Goal: Information Seeking & Learning: Learn about a topic

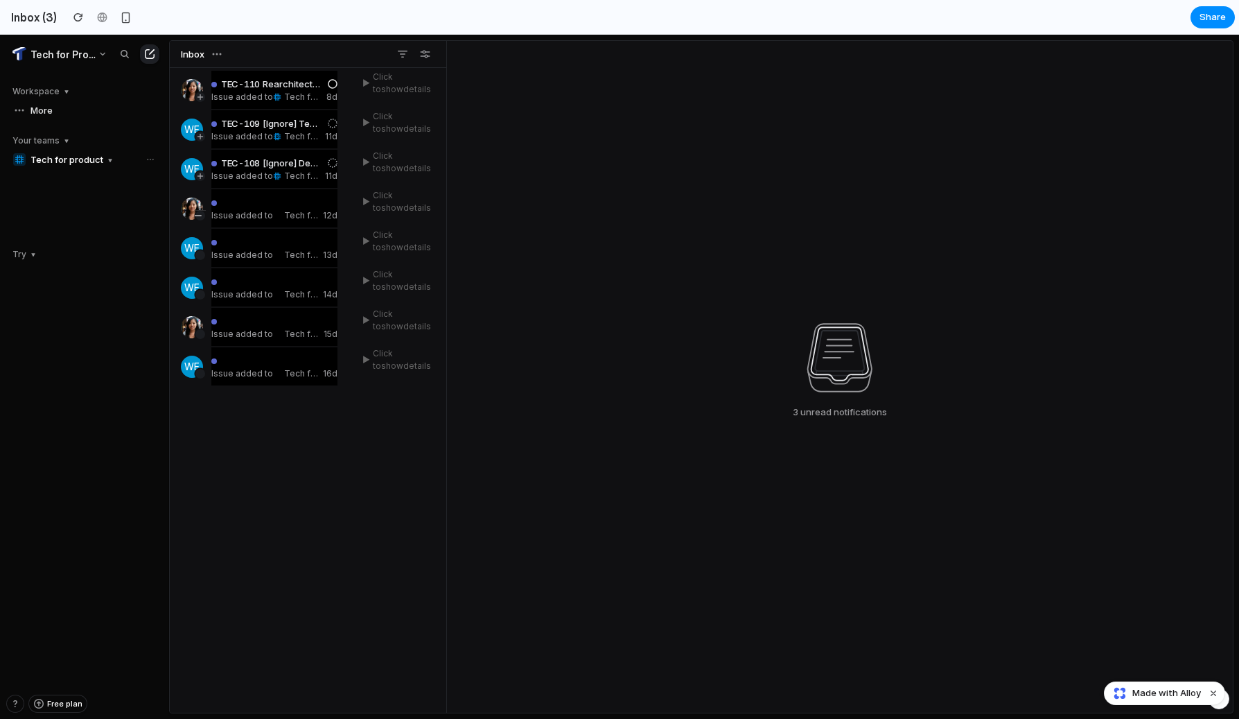
click at [352, 195] on div "Issue added to Tech for product 12d ▶ Click to show details" at bounding box center [306, 208] width 250 height 38
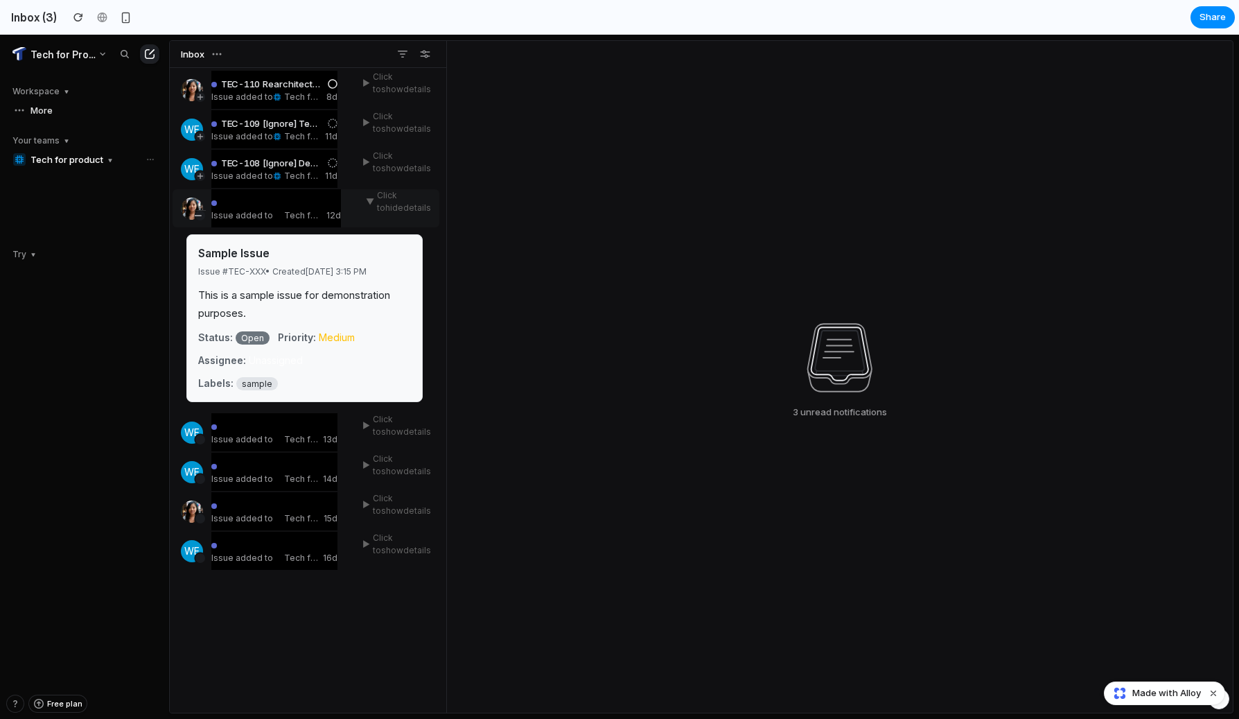
click at [397, 193] on div "▼ Click to hide details" at bounding box center [398, 201] width 65 height 25
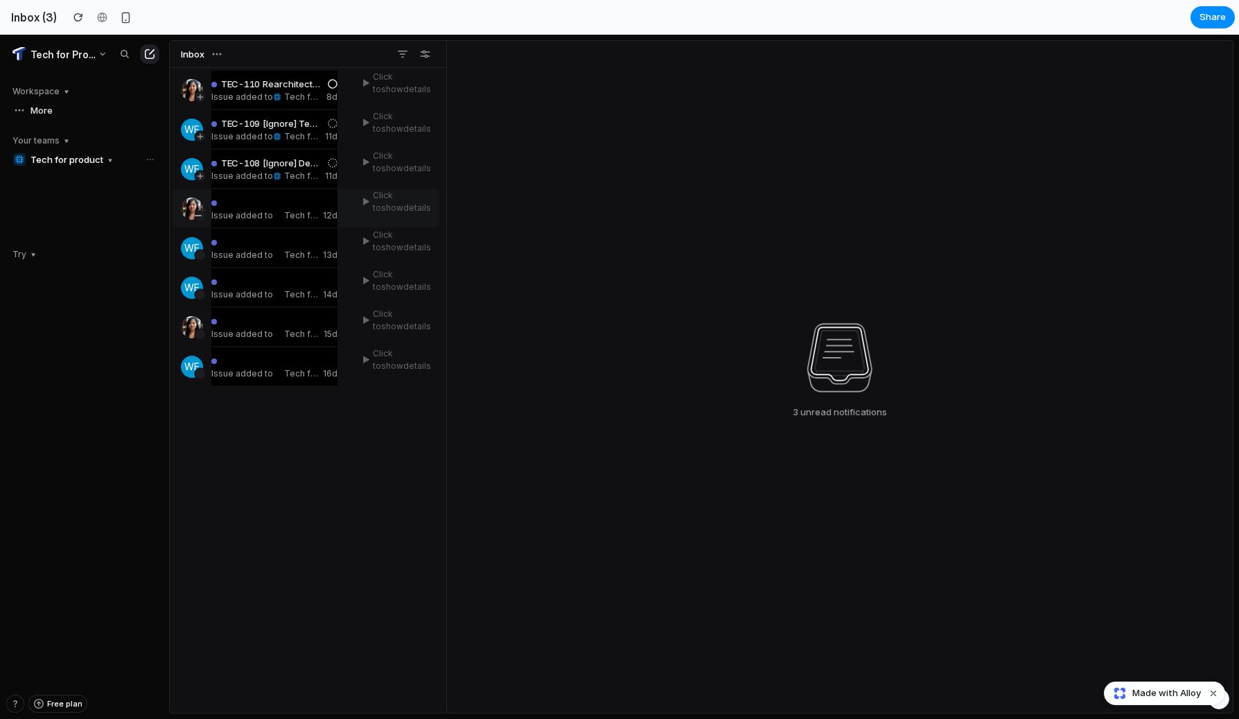
click at [397, 193] on div "▶ Click to show details" at bounding box center [396, 201] width 69 height 25
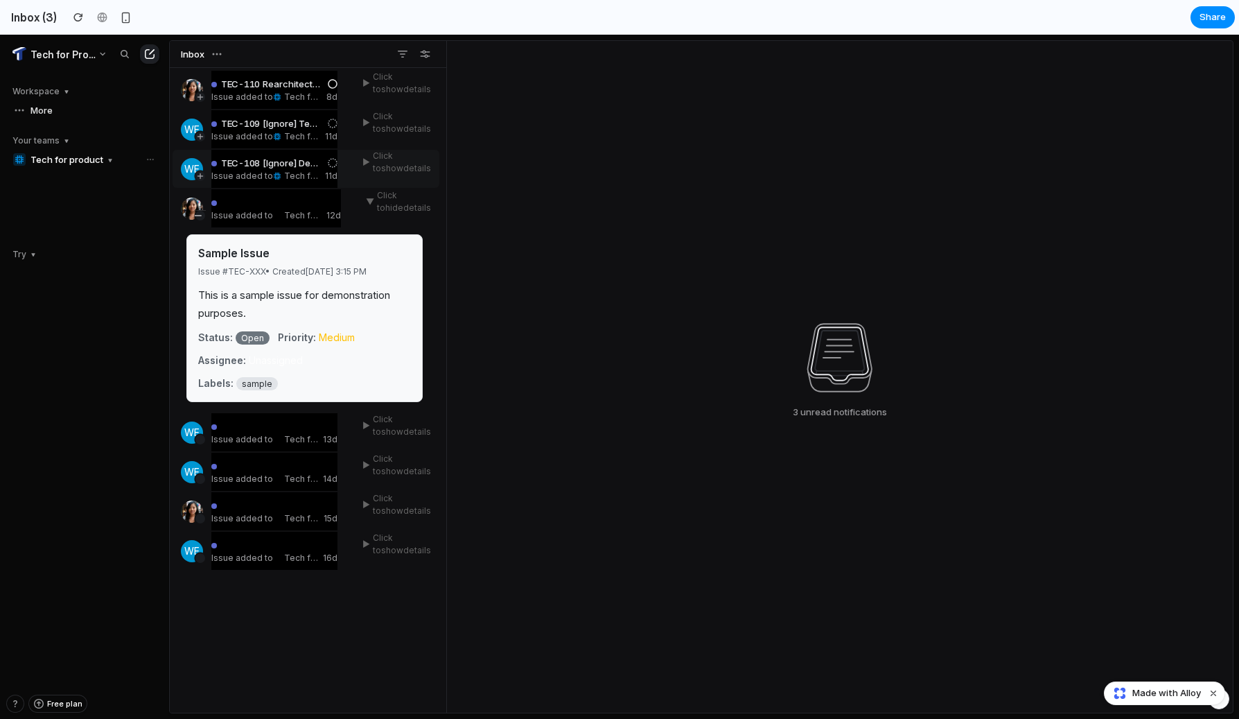
click at [399, 168] on div "▶ Click to show details" at bounding box center [396, 162] width 69 height 25
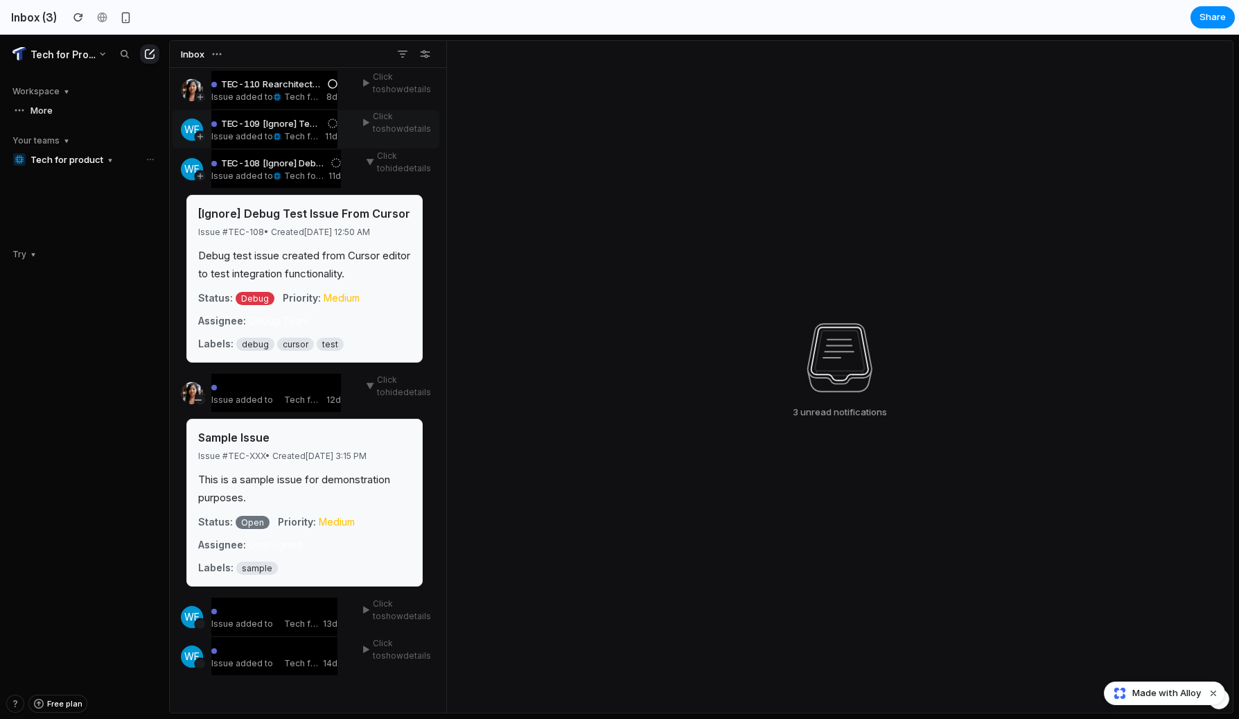
click at [403, 141] on div "WE TEC-109 [Ignore] Test Issue from Fixed CLI Issue added to Tech for product 1…" at bounding box center [306, 129] width 250 height 38
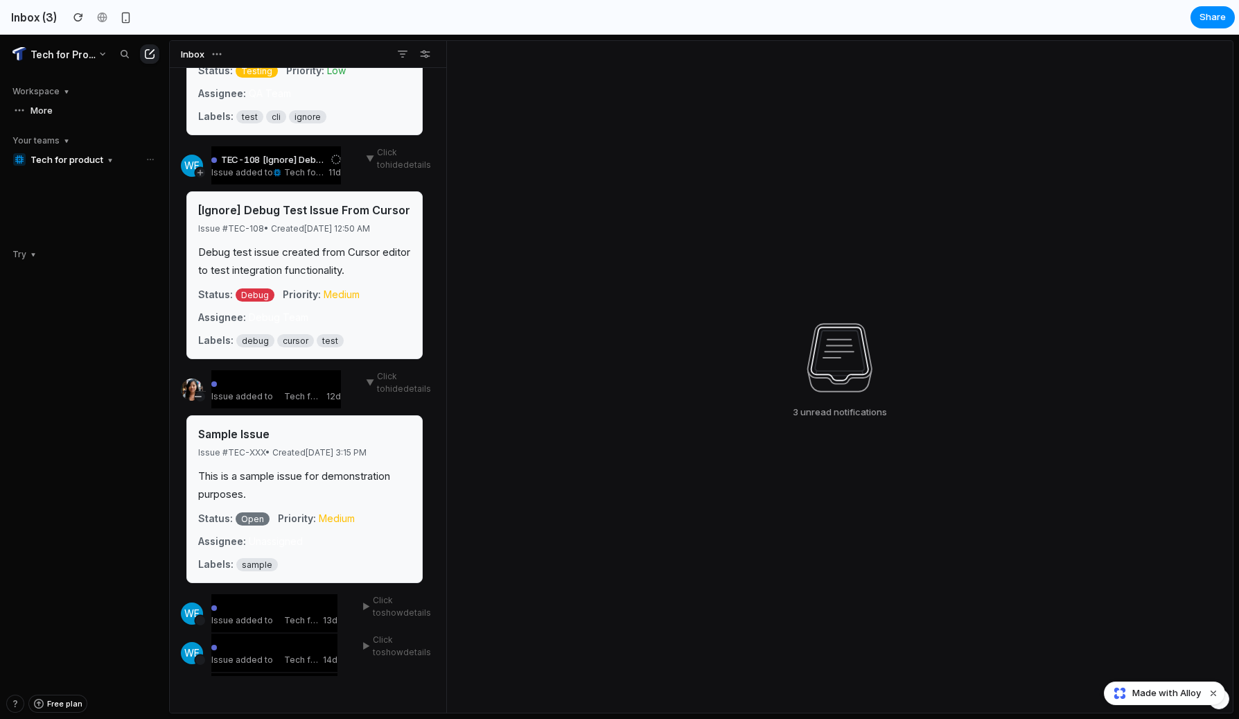
scroll to position [264, 0]
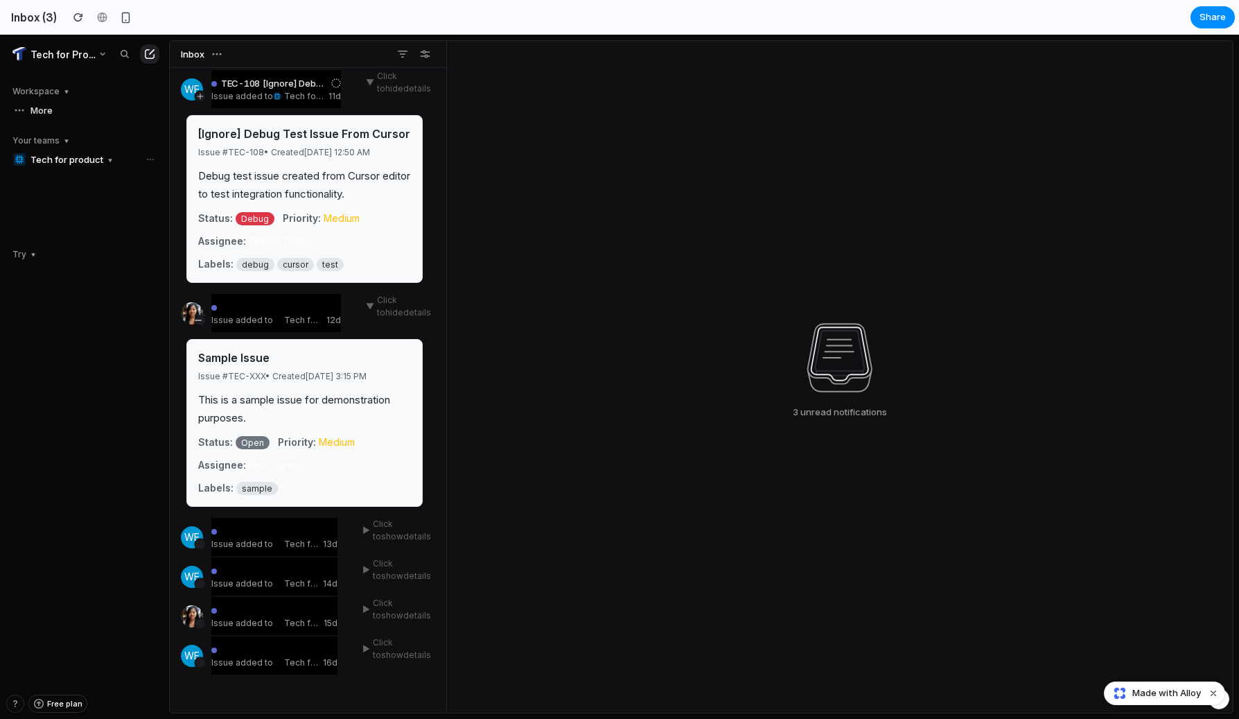
click at [236, 502] on div "Sample Issue Issue # TEC-XXX • Created [DATE] 3:15 PM This is a sample issue fo…" at bounding box center [304, 423] width 236 height 168
click at [235, 533] on div at bounding box center [274, 531] width 126 height 12
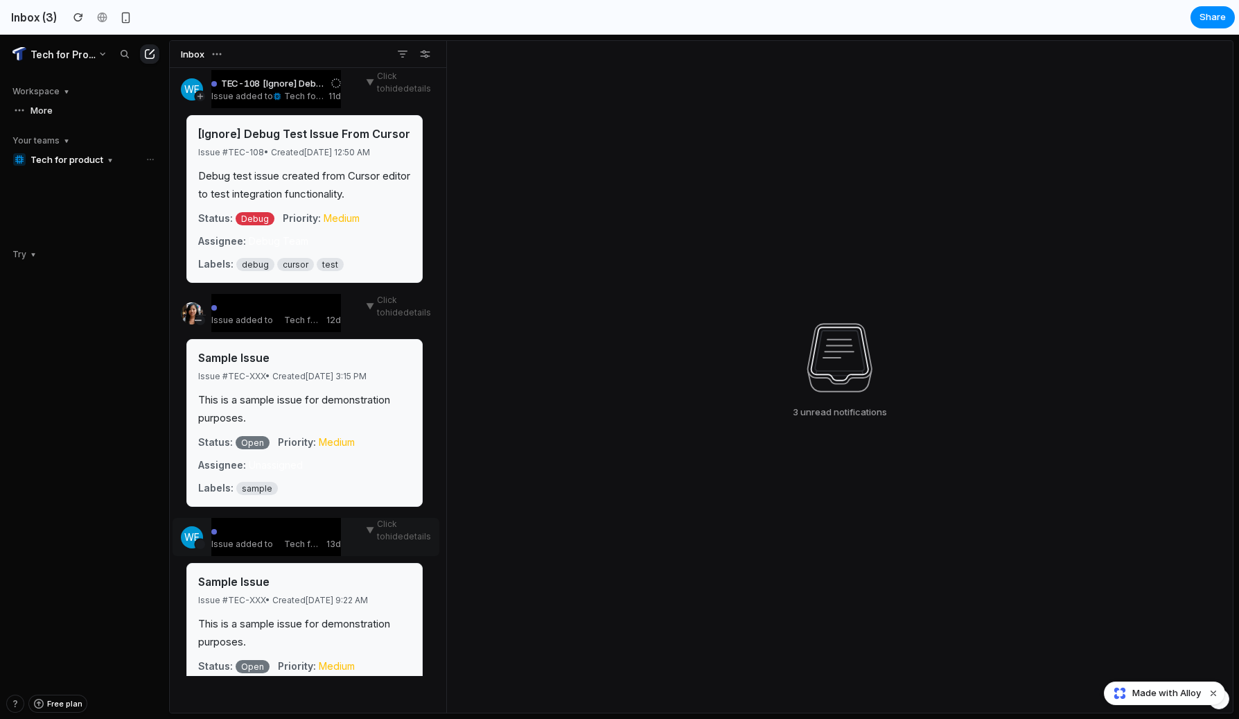
scroll to position [448, 0]
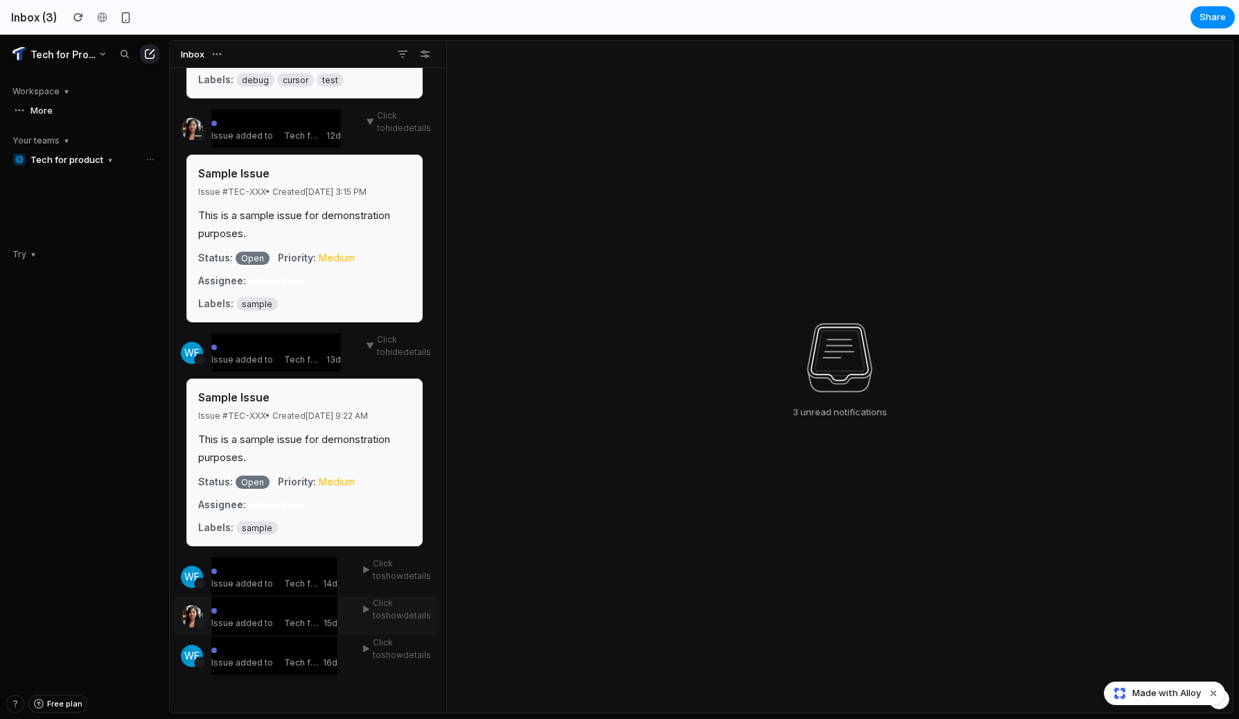
click at [255, 612] on div at bounding box center [274, 610] width 126 height 12
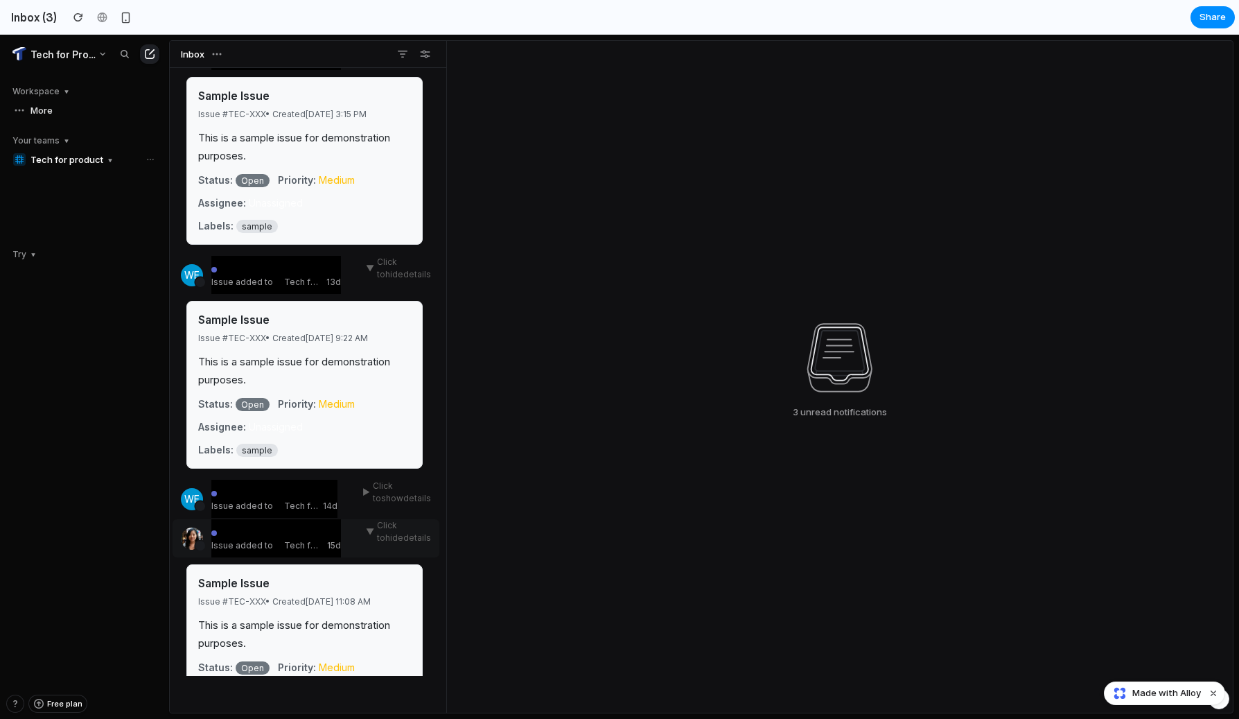
scroll to position [633, 0]
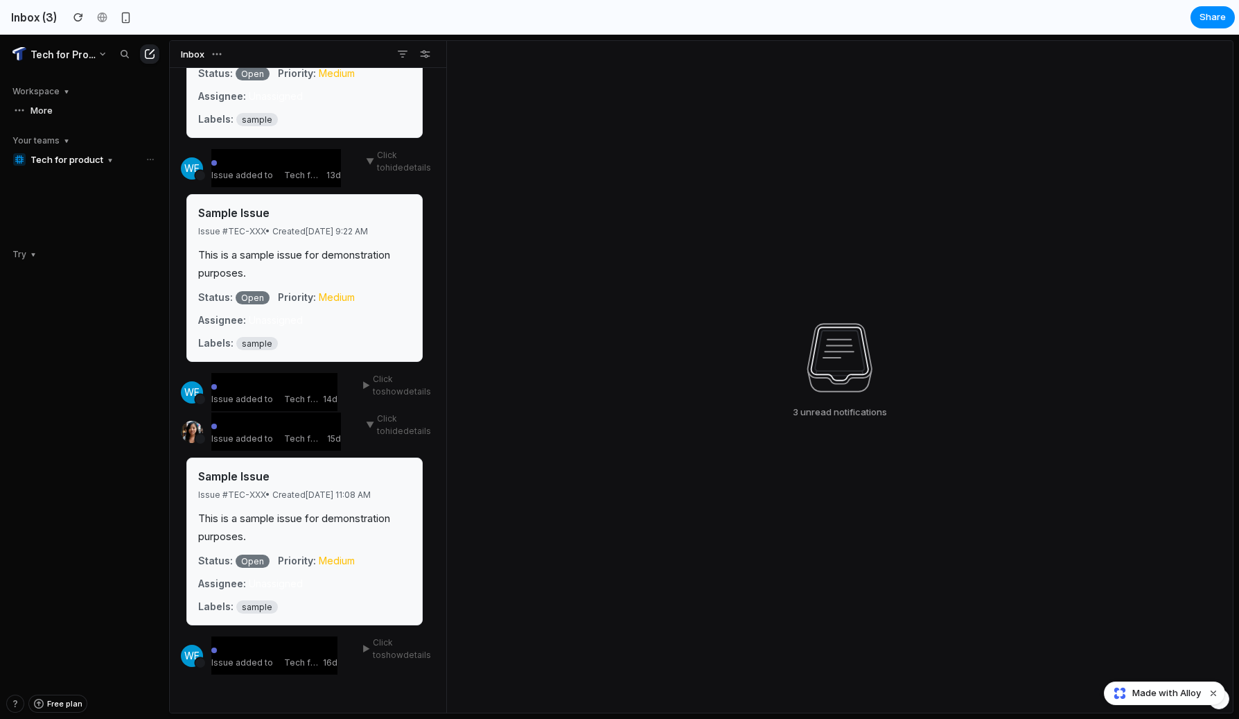
click at [256, 678] on div "TEC-110 Rearchitecting code for prompt management and evaluation Issue added to…" at bounding box center [308, 390] width 277 height 644
click at [273, 640] on div "Issue added to Tech for product 16d" at bounding box center [274, 655] width 126 height 38
click at [273, 640] on div "Issue added to Tech for product 16d" at bounding box center [276, 655] width 130 height 38
click at [270, 649] on div at bounding box center [274, 649] width 126 height 12
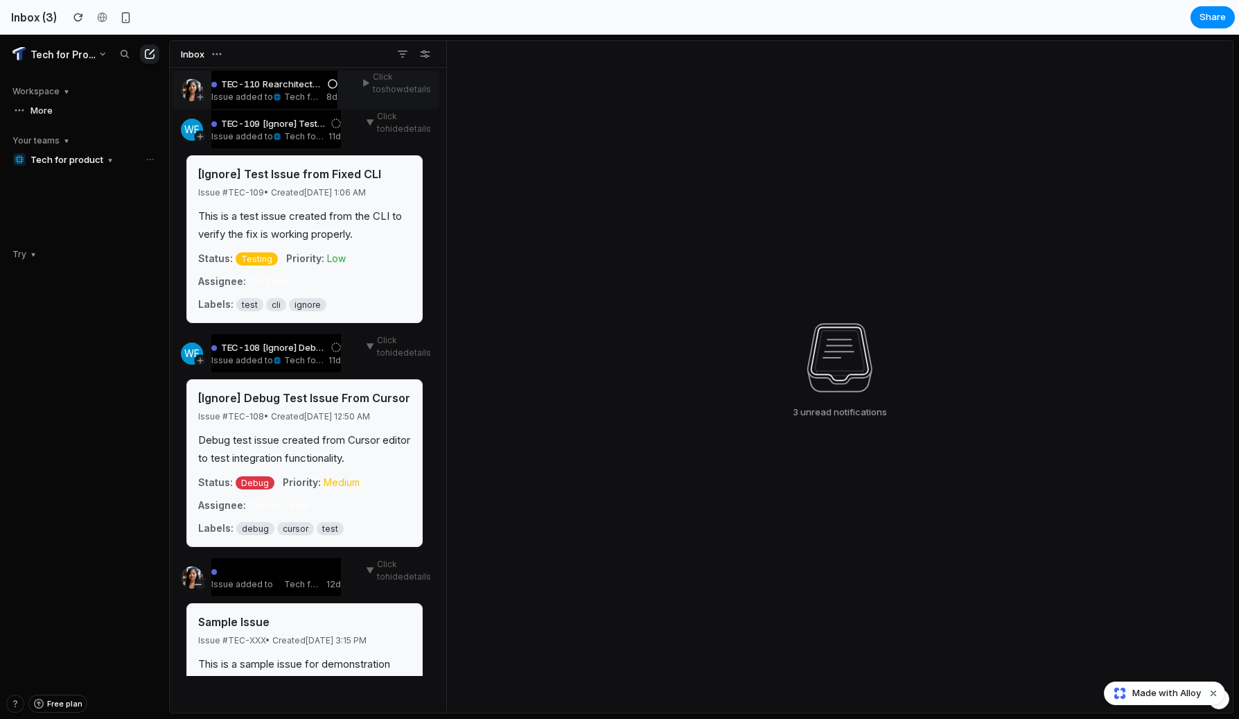
click at [308, 91] on div "Issue added to Tech for product 8d" at bounding box center [274, 96] width 126 height 11
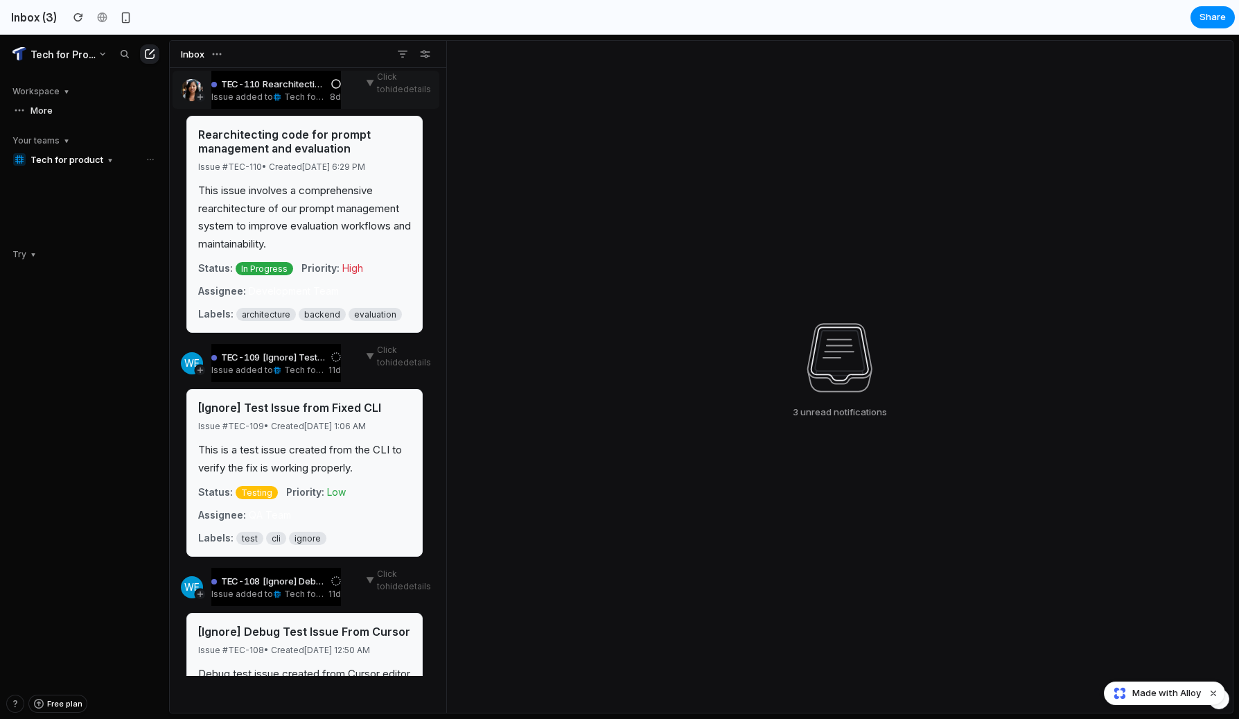
click at [308, 91] on div "Issue added to Tech for product 8d" at bounding box center [276, 96] width 130 height 11
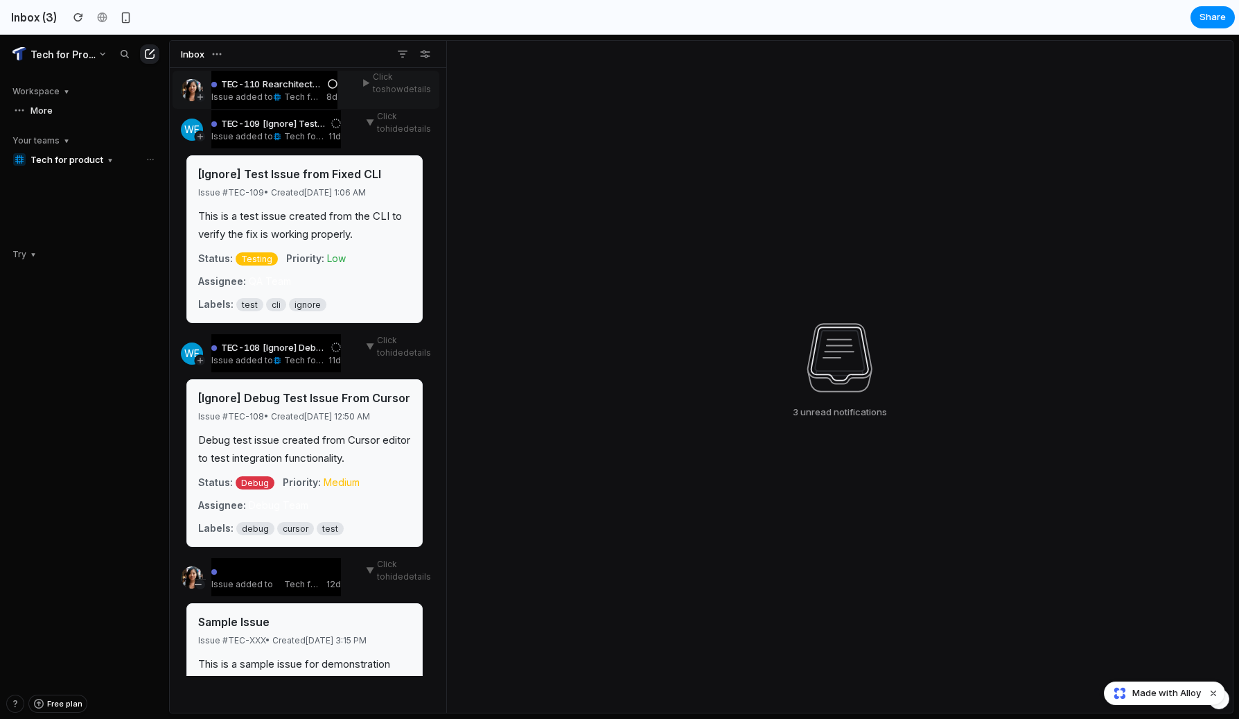
click at [308, 91] on div "Issue added to Tech for product 8d" at bounding box center [274, 96] width 126 height 11
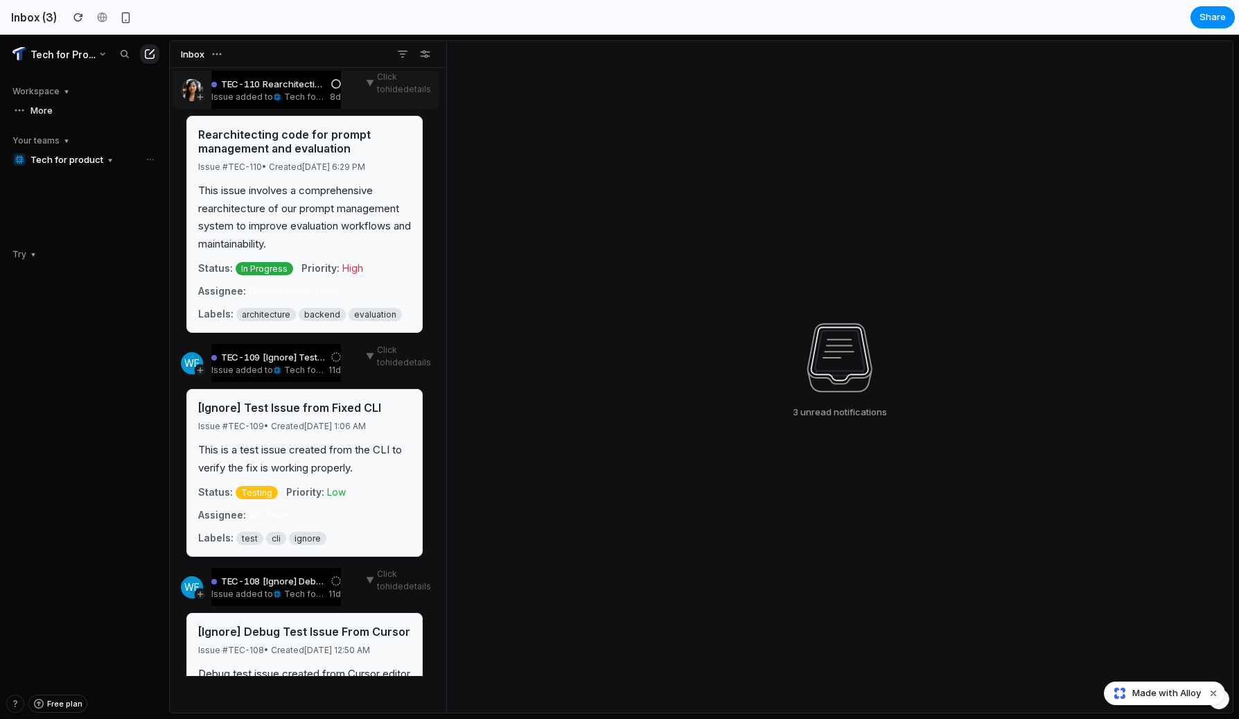
click at [308, 91] on div "Issue added to Tech for product 8d" at bounding box center [276, 96] width 130 height 11
